Goal: Task Accomplishment & Management: Complete application form

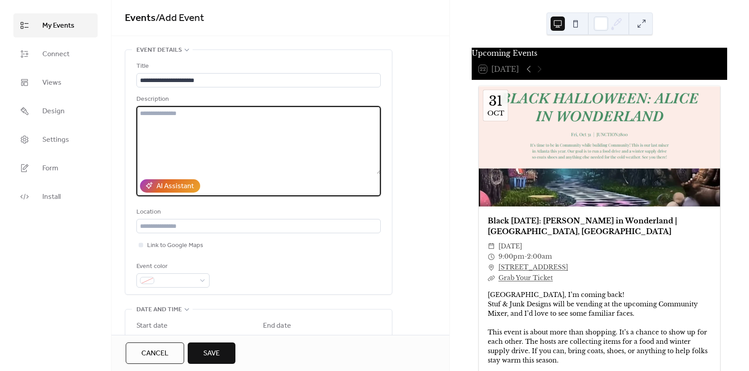
click at [173, 119] on textarea at bounding box center [258, 140] width 244 height 68
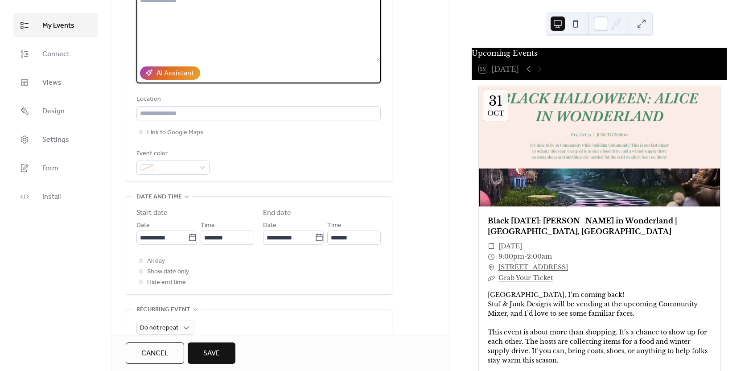
scroll to position [134, 0]
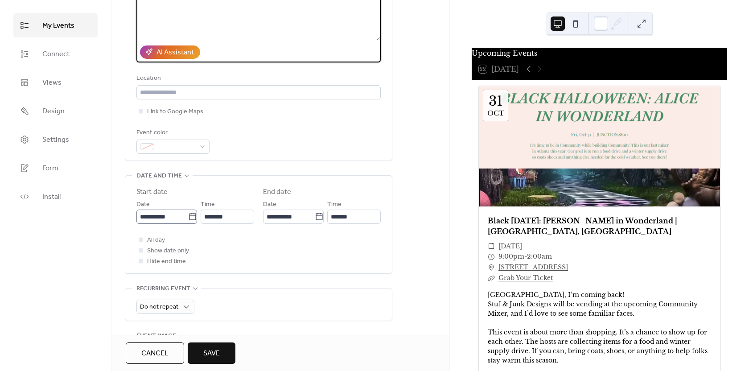
click at [193, 219] on icon at bounding box center [192, 216] width 9 height 9
click at [188, 219] on input "**********" at bounding box center [162, 217] width 52 height 14
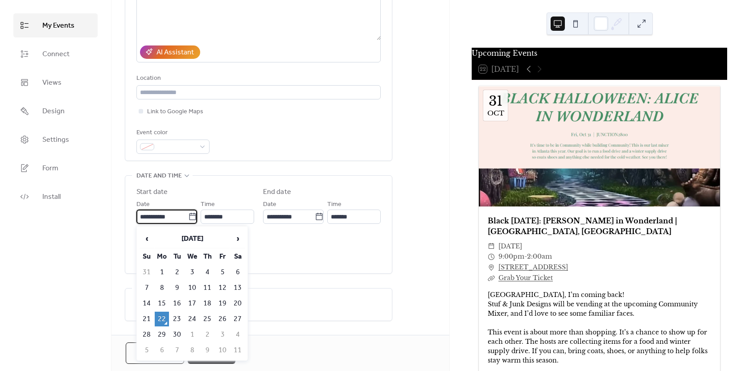
click at [236, 335] on td "4" at bounding box center [238, 334] width 14 height 15
type input "**********"
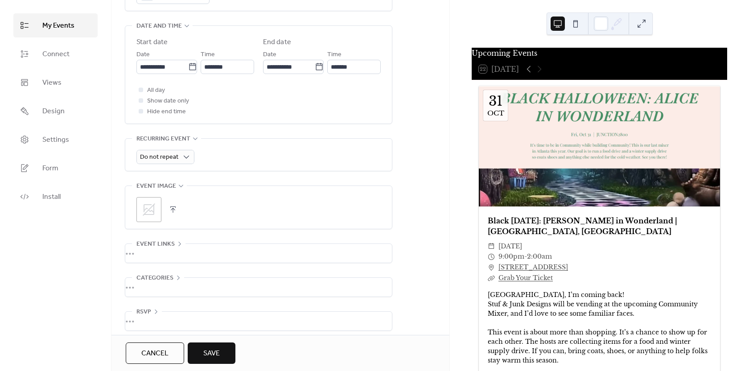
scroll to position [291, 0]
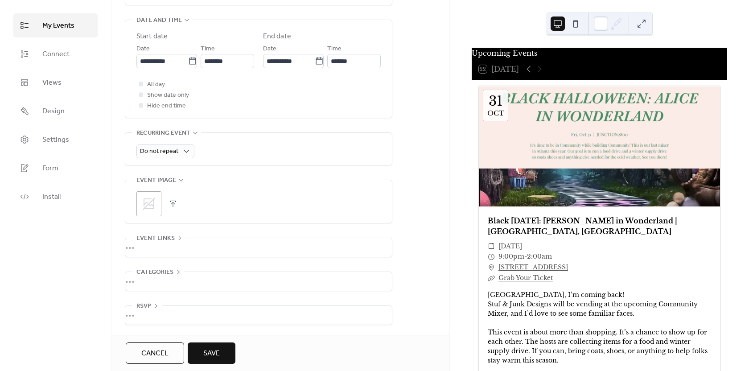
click at [180, 205] on div ";" at bounding box center [258, 203] width 244 height 25
click at [176, 203] on button "button" at bounding box center [173, 204] width 12 height 12
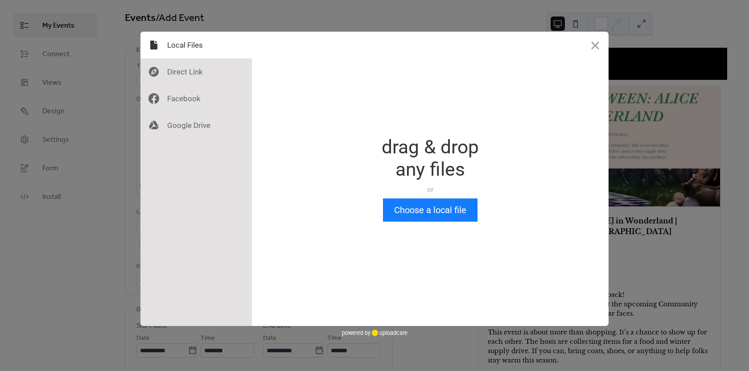
scroll to position [0, 0]
click at [429, 207] on button "Choose a local file" at bounding box center [430, 209] width 95 height 23
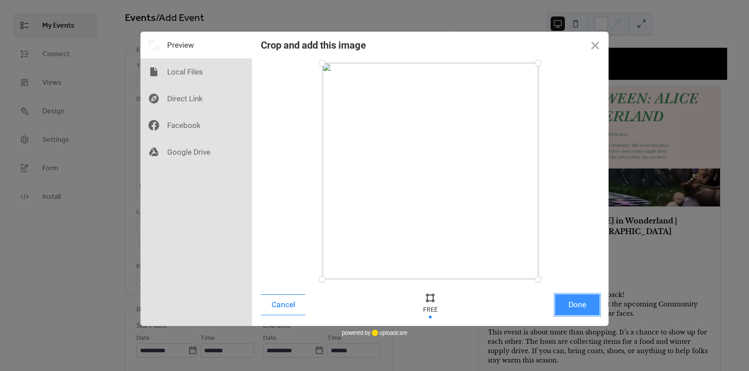
click at [565, 305] on button "Done" at bounding box center [577, 304] width 45 height 21
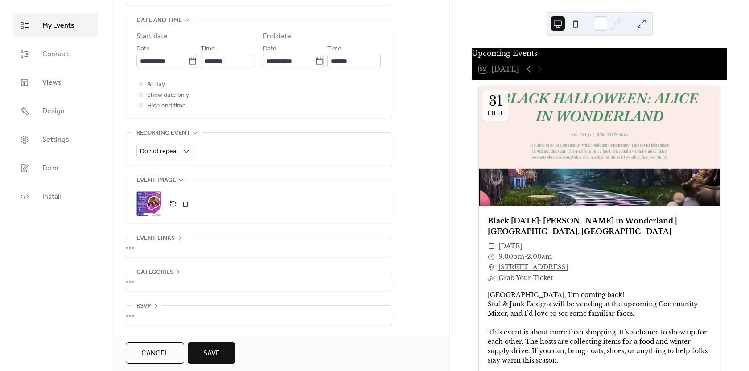
scroll to position [291, 0]
drag, startPoint x: 150, startPoint y: 349, endPoint x: 153, endPoint y: 344, distance: 5.4
click at [150, 348] on span "Cancel" at bounding box center [154, 353] width 27 height 11
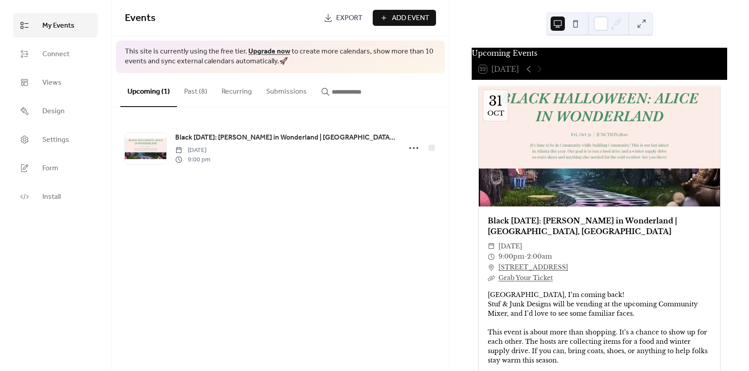
click at [142, 97] on button "Upcoming (1)" at bounding box center [148, 90] width 57 height 34
click at [418, 22] on span "Add Event" at bounding box center [410, 18] width 37 height 11
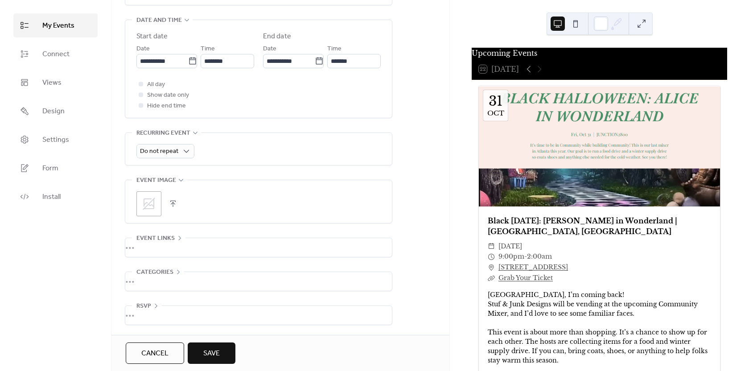
scroll to position [291, 0]
type input "**********"
click at [170, 200] on button "button" at bounding box center [173, 204] width 12 height 12
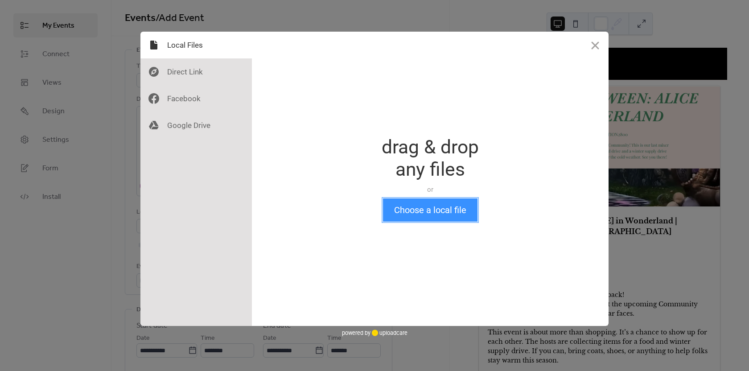
click at [389, 217] on button "Choose a local file" at bounding box center [430, 209] width 95 height 23
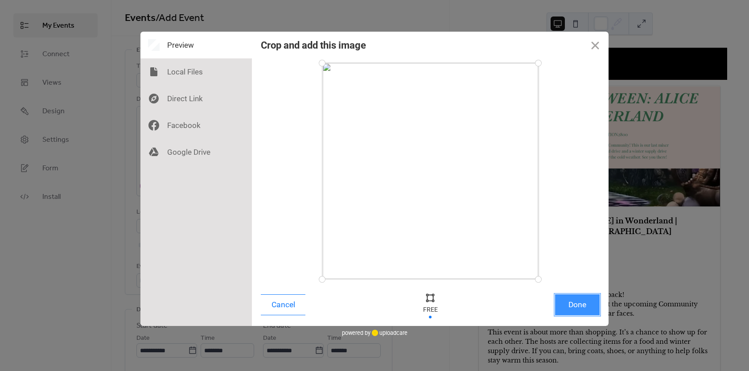
click at [572, 309] on button "Done" at bounding box center [577, 304] width 45 height 21
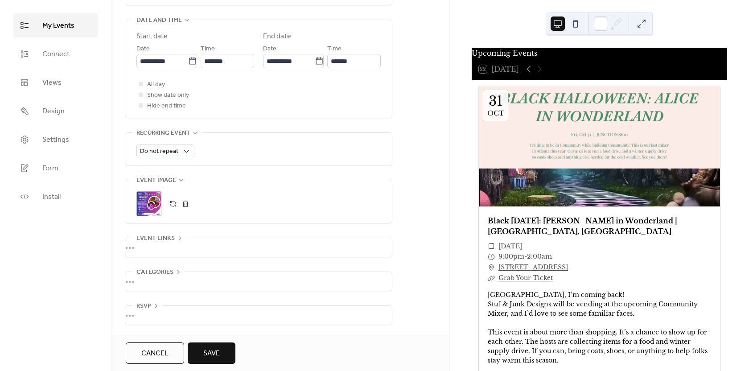
drag, startPoint x: 254, startPoint y: 203, endPoint x: 105, endPoint y: 201, distance: 149.0
click at [98, 209] on div "My Events Connect Views Design Settings Form Install" at bounding box center [56, 185] width 112 height 371
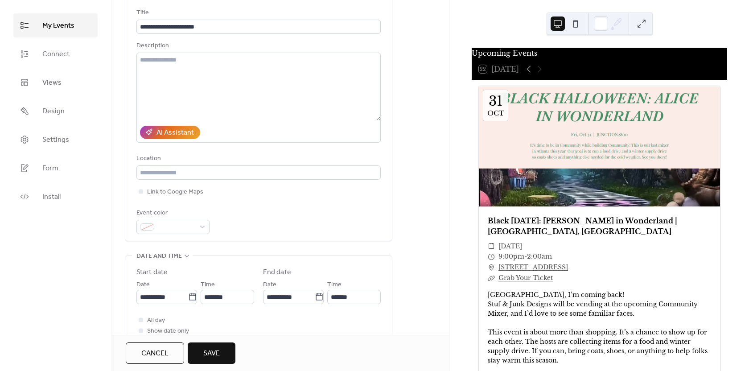
scroll to position [157, 0]
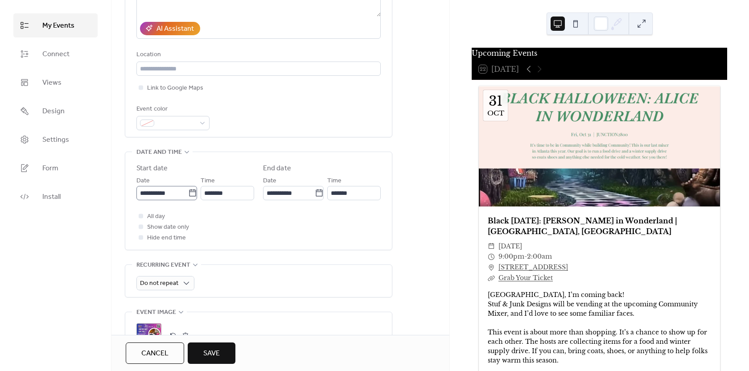
click at [191, 194] on icon at bounding box center [192, 193] width 9 height 9
click at [188, 194] on input "**********" at bounding box center [162, 193] width 52 height 14
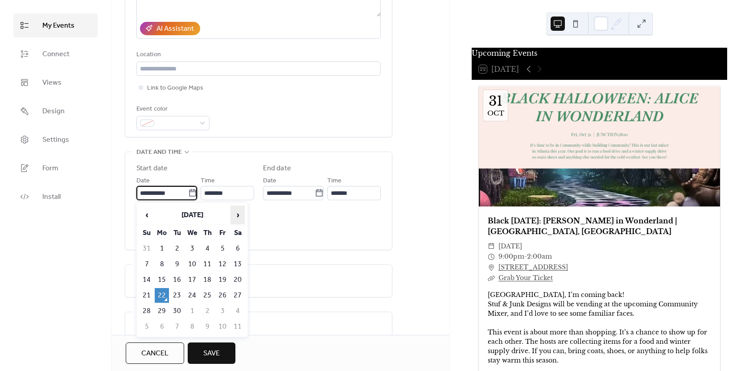
click at [242, 217] on span "›" at bounding box center [237, 215] width 13 height 18
click at [240, 250] on td "4" at bounding box center [238, 248] width 14 height 15
type input "**********"
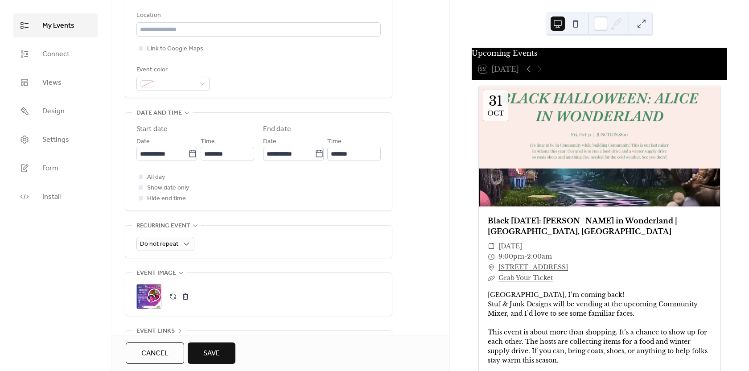
scroll to position [247, 0]
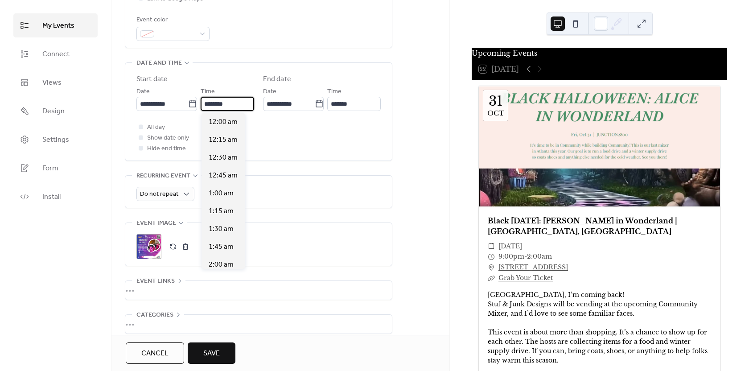
click at [223, 105] on input "********" at bounding box center [228, 104] width 54 height 14
click at [231, 164] on div "10:00 am" at bounding box center [224, 158] width 44 height 18
type input "********"
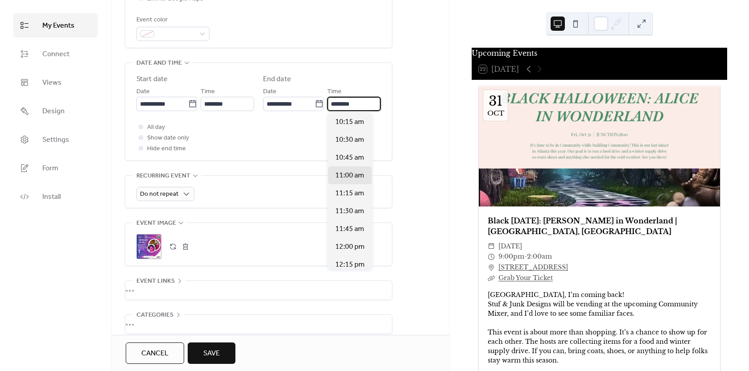
click at [346, 108] on input "********" at bounding box center [354, 104] width 54 height 14
click at [355, 254] on span "2:00 pm" at bounding box center [347, 256] width 25 height 11
type input "*******"
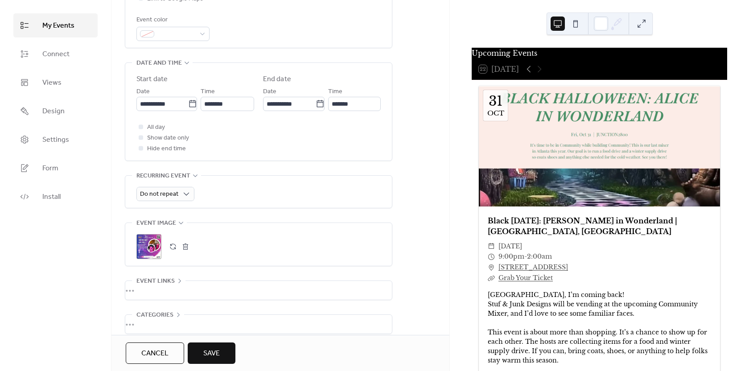
click at [293, 133] on div "All day Show date only Hide end time" at bounding box center [258, 138] width 244 height 32
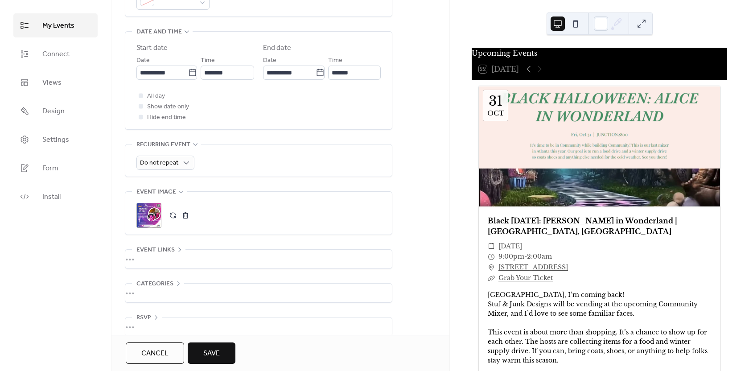
scroll to position [291, 0]
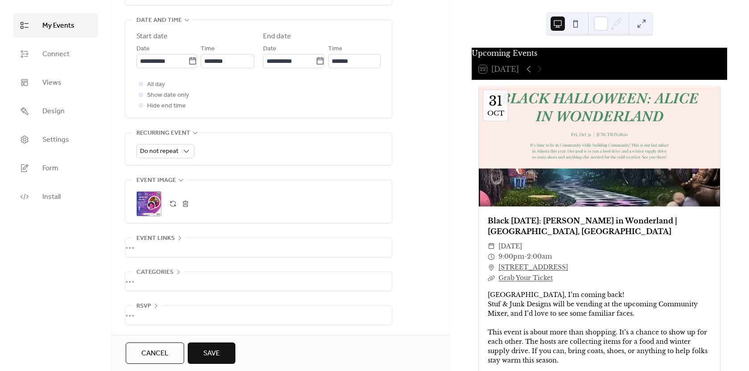
click at [166, 275] on div "•••" at bounding box center [258, 281] width 267 height 19
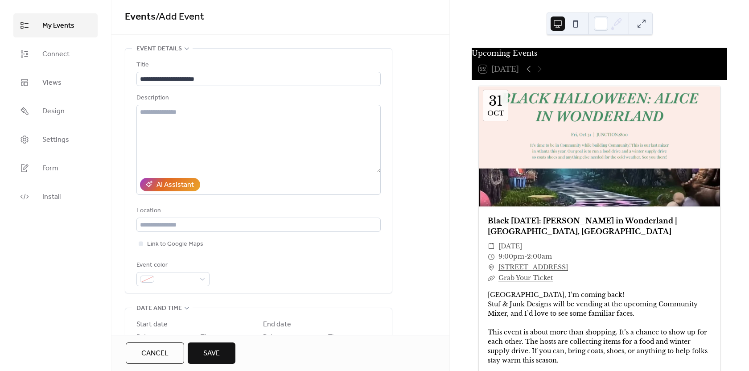
scroll to position [0, 0]
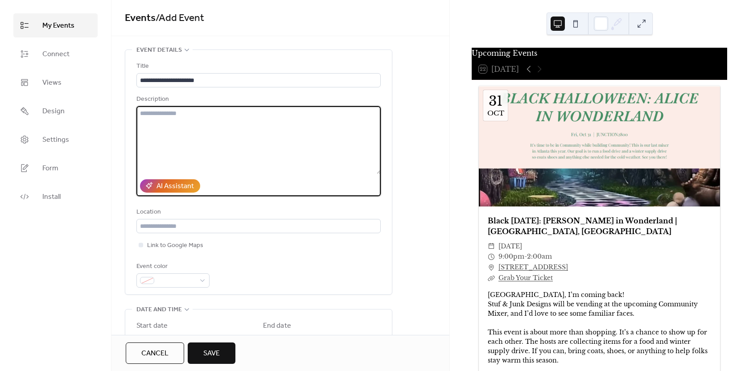
click at [196, 137] on textarea at bounding box center [258, 140] width 244 height 68
type textarea "*"
click at [254, 77] on input "**********" at bounding box center [258, 80] width 244 height 14
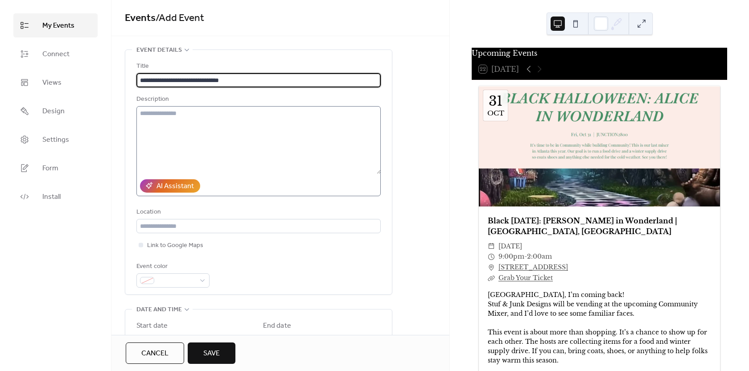
type input "**********"
click at [260, 109] on textarea at bounding box center [258, 140] width 244 height 68
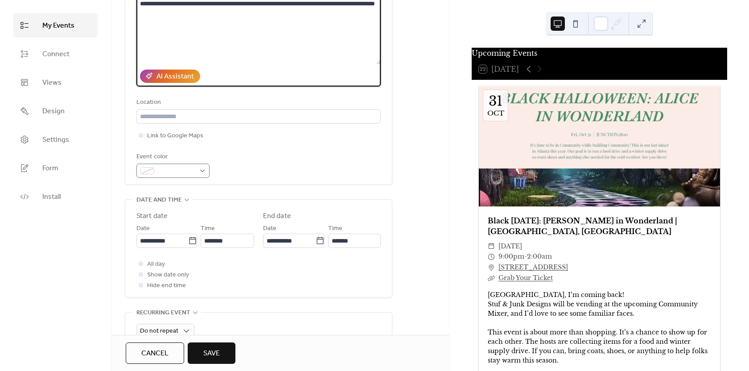
scroll to position [107, 0]
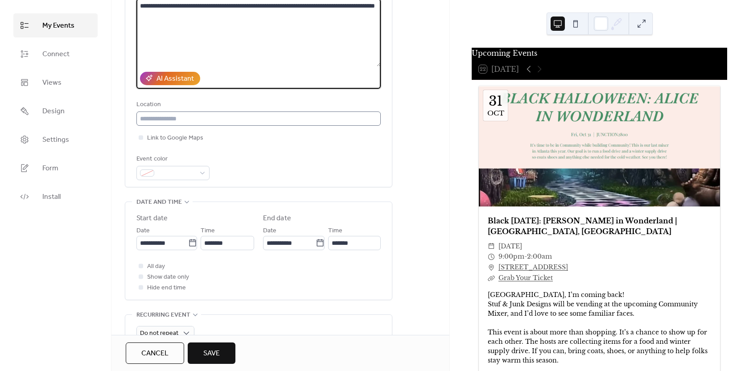
type textarea "**********"
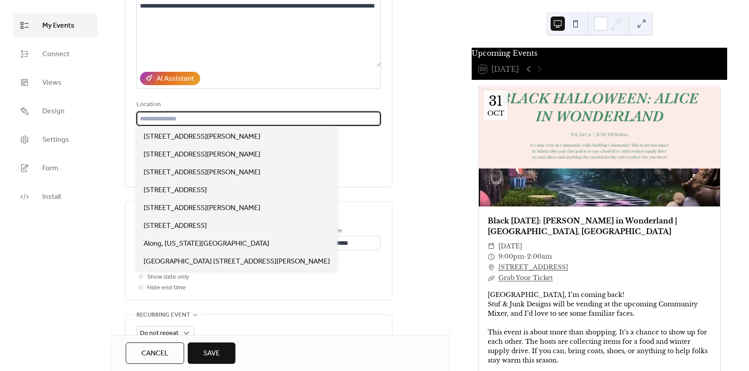
click at [184, 116] on input "text" at bounding box center [258, 119] width 244 height 14
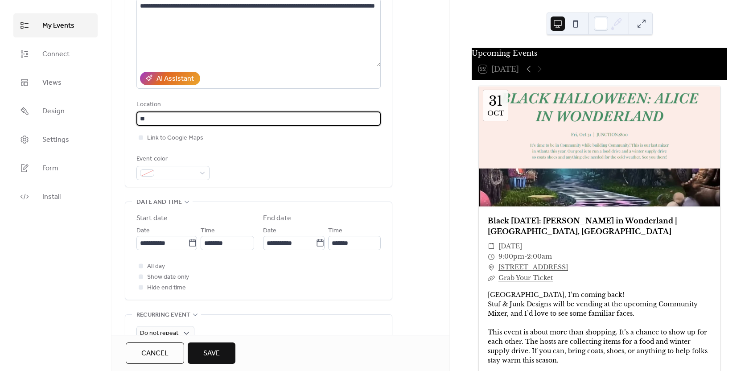
type input "*"
click at [140, 121] on input "**********" at bounding box center [258, 119] width 244 height 14
type input "**********"
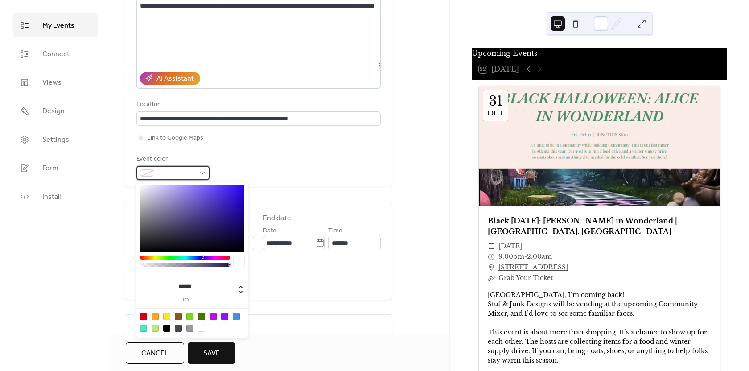
click at [191, 170] on span at bounding box center [176, 173] width 37 height 11
click at [213, 319] on div at bounding box center [213, 316] width 7 height 7
type input "*******"
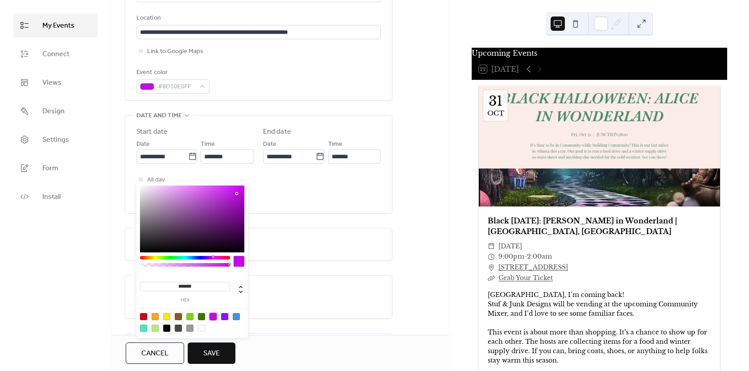
scroll to position [197, 0]
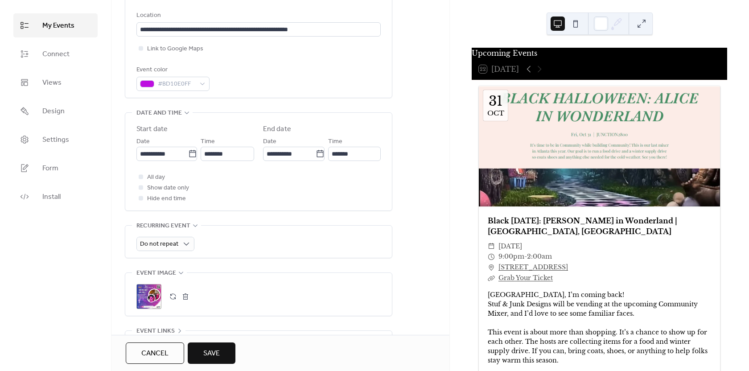
click at [216, 352] on span "Save" at bounding box center [211, 353] width 17 height 11
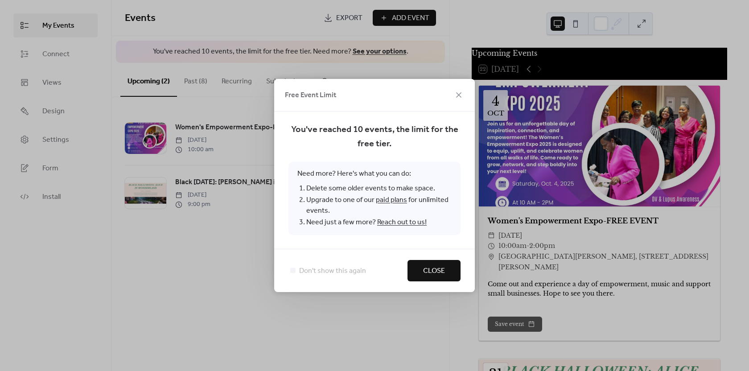
click at [418, 268] on button "Close" at bounding box center [434, 270] width 53 height 21
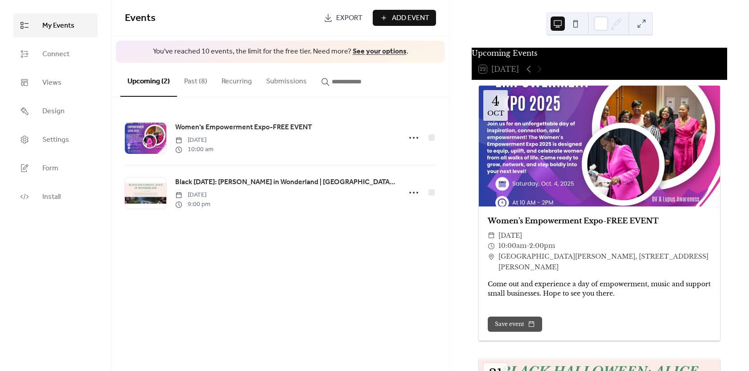
drag, startPoint x: 417, startPoint y: 269, endPoint x: 615, endPoint y: 168, distance: 222.6
click at [615, 168] on div at bounding box center [599, 146] width 241 height 121
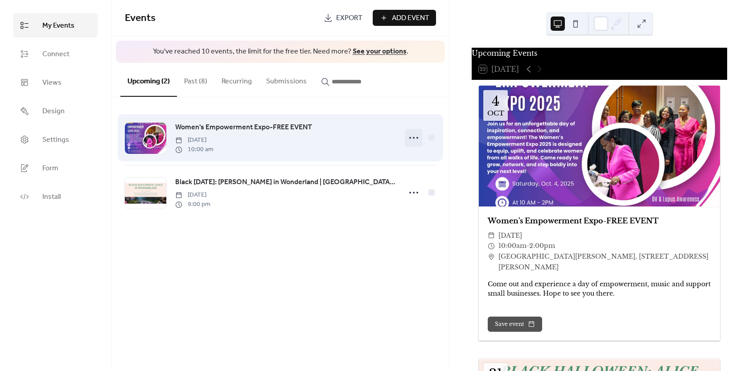
click at [419, 138] on icon at bounding box center [414, 138] width 14 height 14
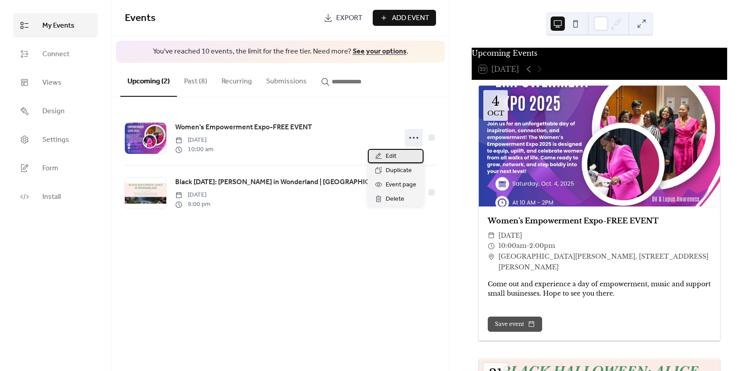
click at [400, 158] on div "Edit" at bounding box center [396, 156] width 56 height 14
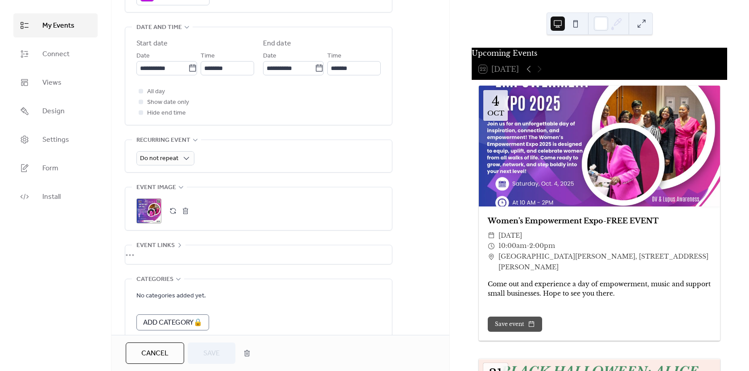
scroll to position [331, 0]
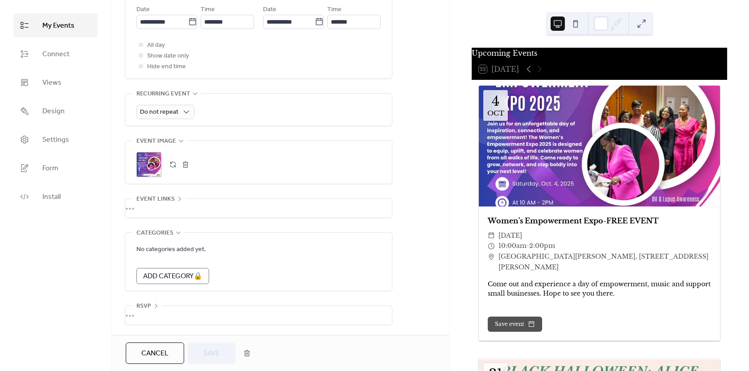
click at [153, 168] on div ";" at bounding box center [148, 164] width 25 height 25
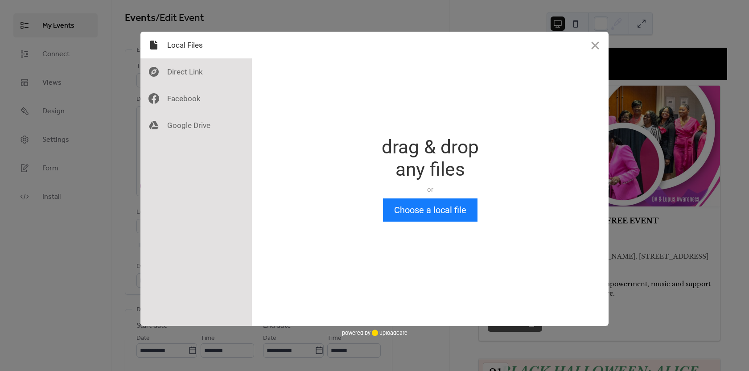
scroll to position [0, 0]
click at [595, 45] on button "Close" at bounding box center [595, 45] width 27 height 27
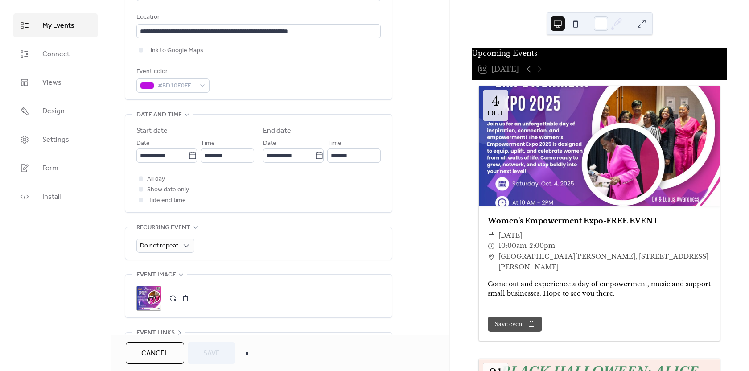
scroll to position [223, 0]
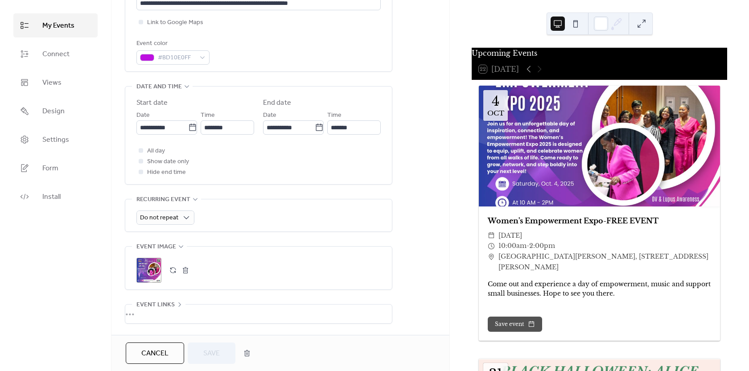
click at [157, 274] on div ";" at bounding box center [148, 270] width 25 height 25
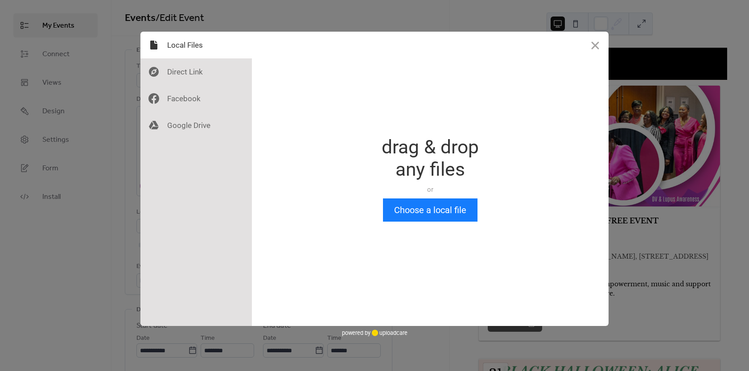
scroll to position [0, 0]
click at [410, 208] on button "Choose a local file" at bounding box center [430, 209] width 95 height 23
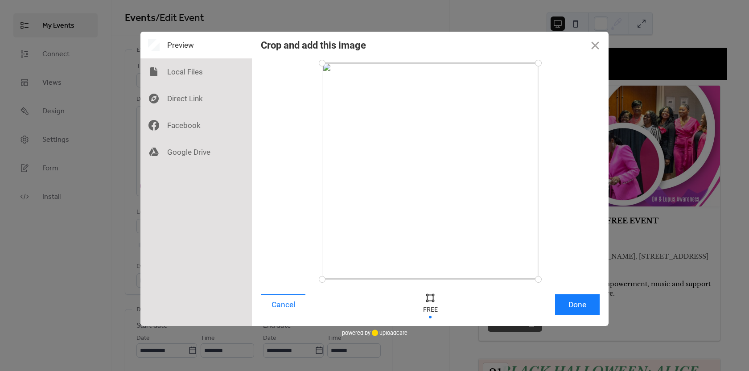
drag, startPoint x: 429, startPoint y: 205, endPoint x: 440, endPoint y: 275, distance: 70.5
click at [439, 244] on div at bounding box center [430, 171] width 216 height 216
click at [426, 299] on div at bounding box center [430, 297] width 13 height 13
click at [430, 299] on div at bounding box center [430, 297] width 13 height 13
drag, startPoint x: 410, startPoint y: 277, endPoint x: 410, endPoint y: 246, distance: 31.7
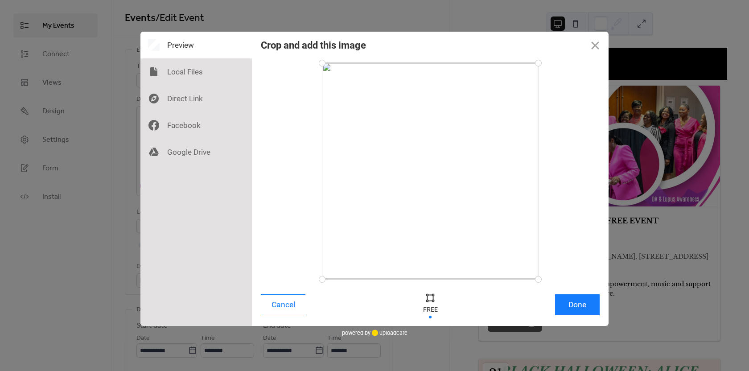
click at [409, 246] on div at bounding box center [430, 171] width 216 height 216
drag, startPoint x: 527, startPoint y: 251, endPoint x: 528, endPoint y: 63, distance: 187.3
click at [528, 63] on div at bounding box center [529, 64] width 16 height 16
drag, startPoint x: 529, startPoint y: 249, endPoint x: 550, endPoint y: 253, distance: 21.3
click at [547, 249] on div at bounding box center [430, 171] width 339 height 216
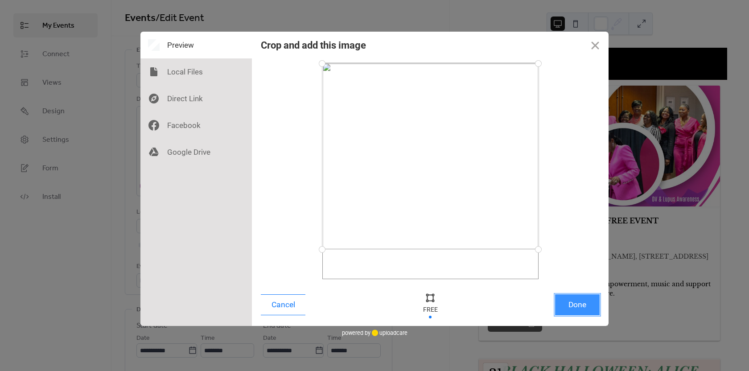
click at [580, 309] on button "Done" at bounding box center [577, 304] width 45 height 21
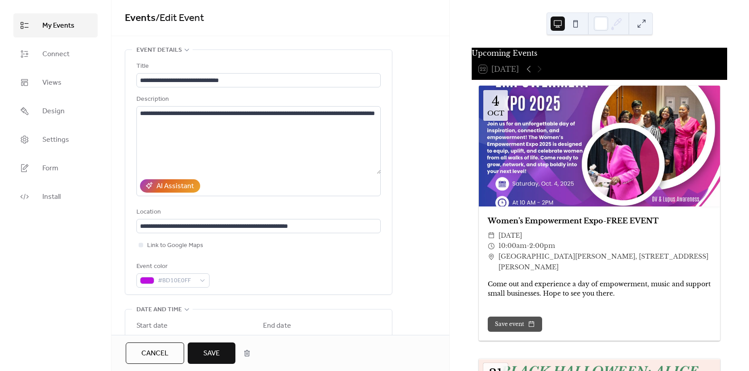
click at [216, 351] on span "Save" at bounding box center [211, 353] width 17 height 11
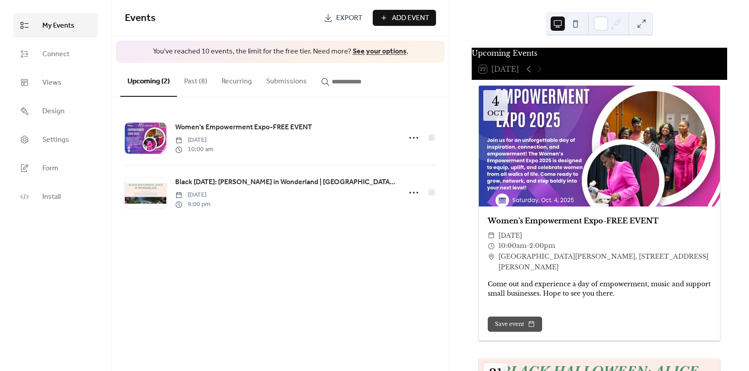
click at [640, 23] on button at bounding box center [642, 24] width 14 height 14
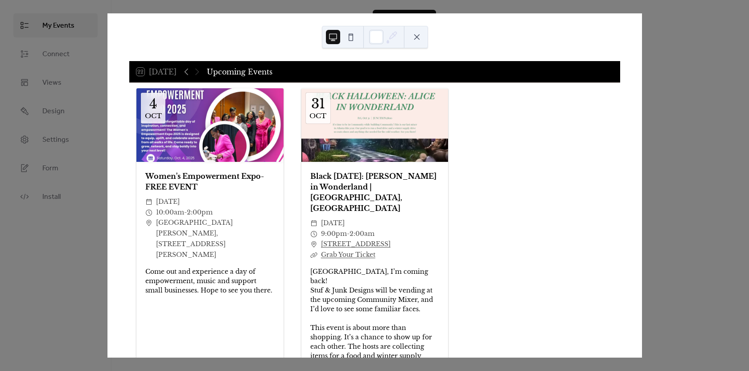
click at [417, 39] on button at bounding box center [417, 37] width 14 height 14
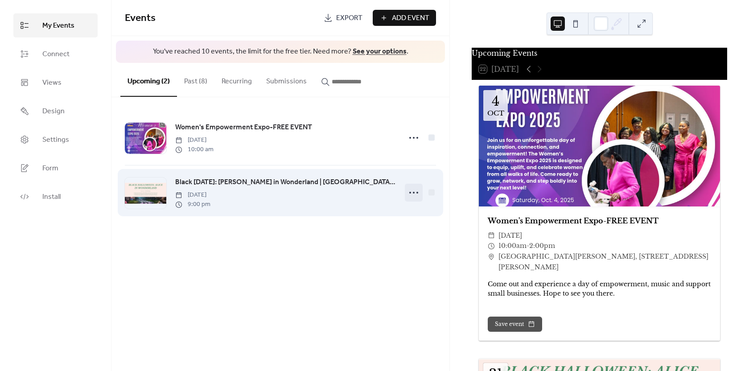
click at [416, 193] on icon at bounding box center [414, 193] width 14 height 14
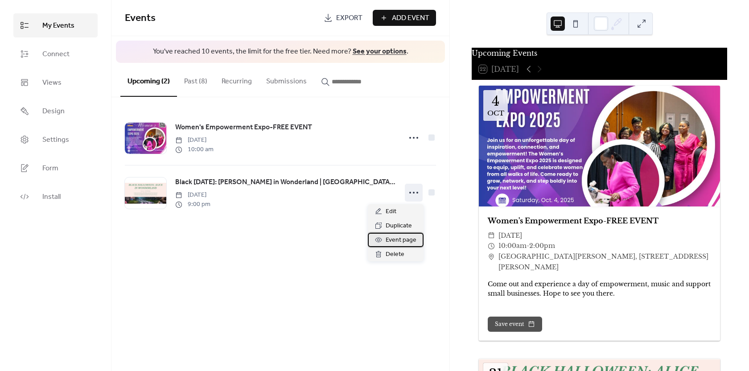
click at [407, 240] on span "Event page" at bounding box center [401, 240] width 31 height 11
